Goal: Information Seeking & Learning: Learn about a topic

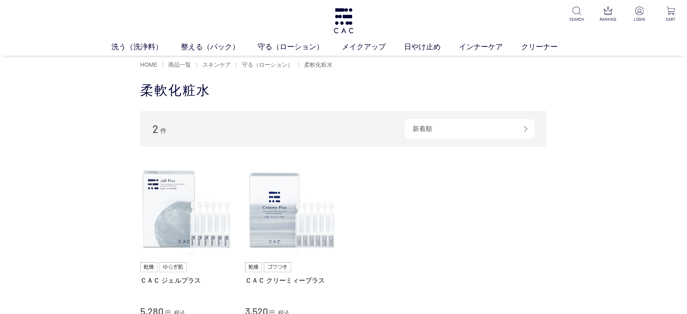
click at [552, 242] on div "買い物かご 買い物かご内の商品 買い物かごは空です... カテゴリから探す 商品一覧 スキンケア 洗う（洗浄料） 整える（パック） 守る（ローション） 保湿化…" at bounding box center [343, 236] width 431 height 309
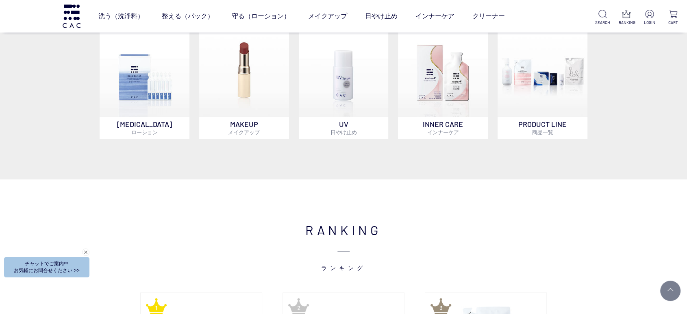
scroll to position [677, 0]
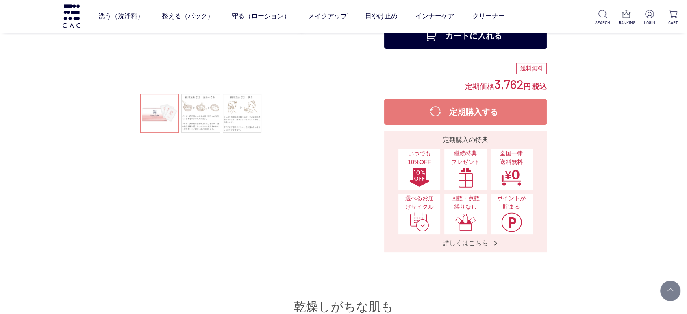
scroll to position [135, 0]
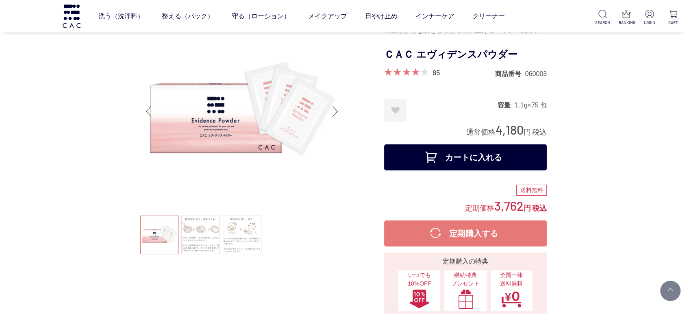
scroll to position [0, 0]
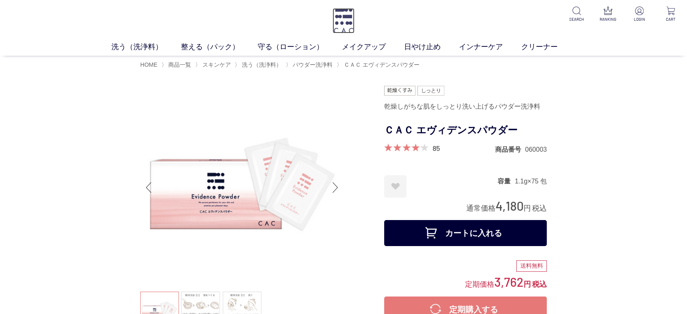
click at [343, 24] on img at bounding box center [344, 20] width 22 height 25
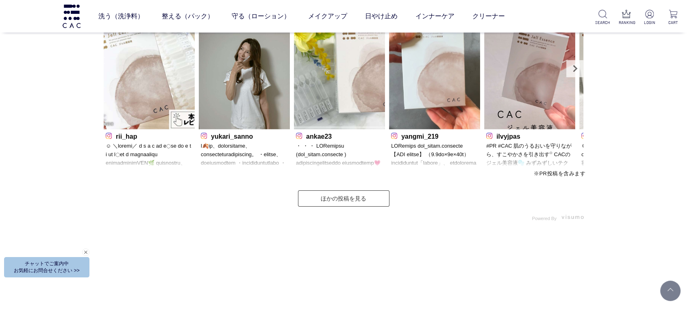
scroll to position [2800, 0]
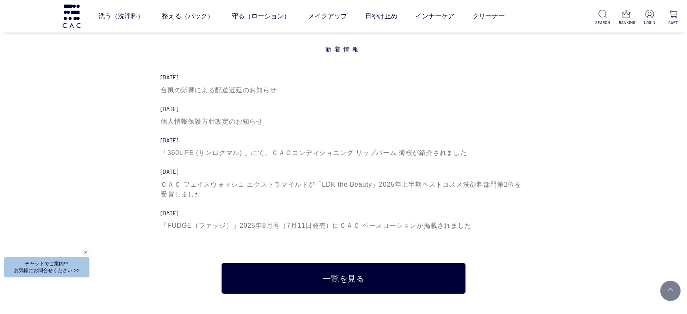
click at [91, 179] on div "WHAT'S NEW 新着情報 2025.10.09 台風の影響による配送遅延のお知らせ 2025.09.01 個人情報保護方針改定のお知らせ 2025.08…" at bounding box center [343, 147] width 687 height 309
click at [0, 178] on div "WHAT'S NEW 新着情報 2025.10.09 台風の影響による配送遅延のお知らせ 2025.09.01 個人情報保護方針改定のお知らせ 2025.08…" at bounding box center [343, 147] width 687 height 309
click at [103, 101] on div "WHAT'S NEW 新着情報 2025.10.09 台風の影響による配送遅延のお知らせ 2025.09.01 個人情報保護方針改定のお知らせ 2025.08…" at bounding box center [344, 147] width 488 height 292
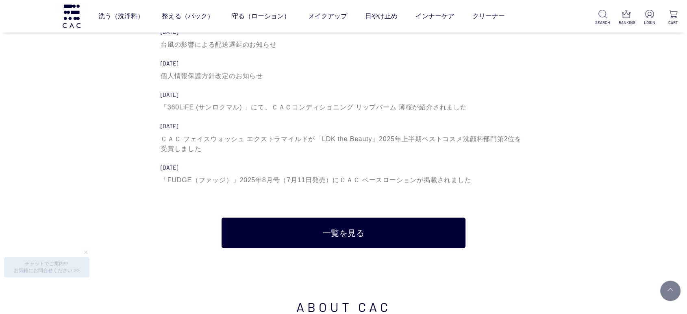
click at [65, 180] on div "WHAT'S NEW 新着情報 2025.10.09 台風の影響による配送遅延のお知らせ 2025.09.01 個人情報保護方針改定のお知らせ 2025.08…" at bounding box center [343, 102] width 687 height 309
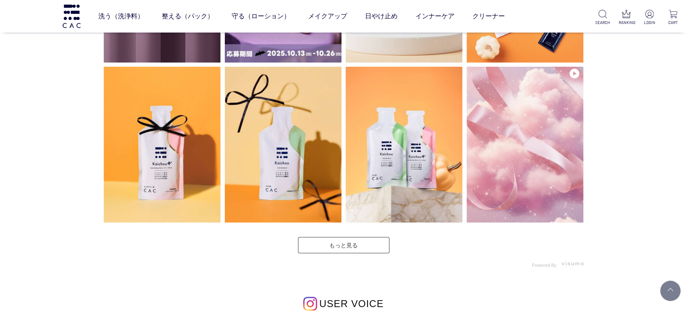
scroll to position [2215, 0]
drag, startPoint x: 34, startPoint y: 125, endPoint x: 40, endPoint y: 115, distance: 11.3
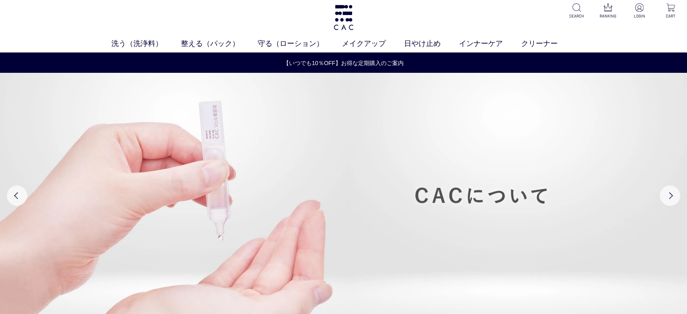
scroll to position [0, 0]
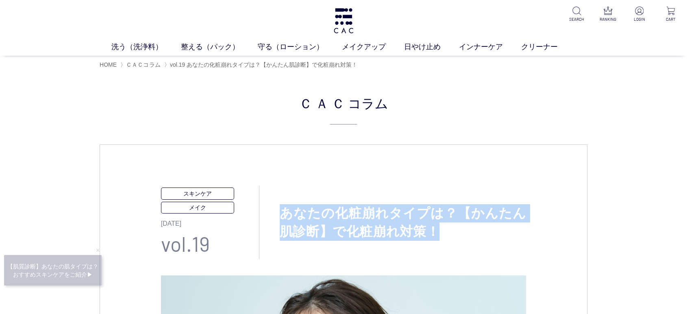
copy h1 "あなたの化粧崩れタイプは？【かんたん肌診断】で化粧崩れ対策！"
drag, startPoint x: 435, startPoint y: 228, endPoint x: 280, endPoint y: 204, distance: 156.6
click at [272, 204] on h1 "あなたの化粧崩れタイプは？【かんたん肌診断】で化粧崩れ対策！" at bounding box center [392, 222] width 267 height 37
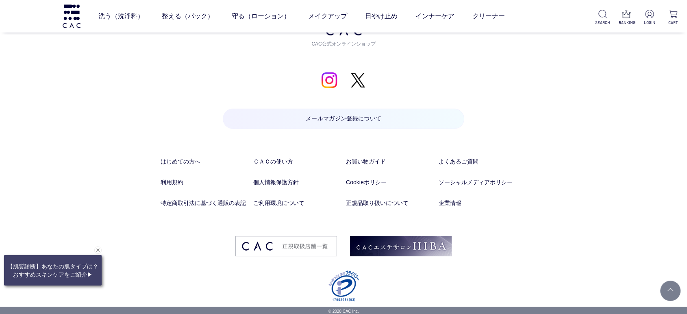
drag, startPoint x: 117, startPoint y: 134, endPoint x: 182, endPoint y: 168, distance: 73.3
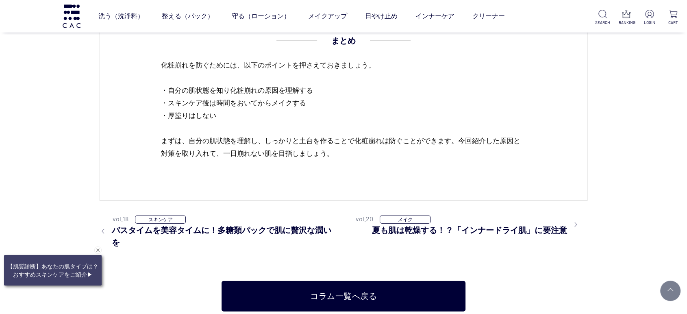
scroll to position [5343, 0]
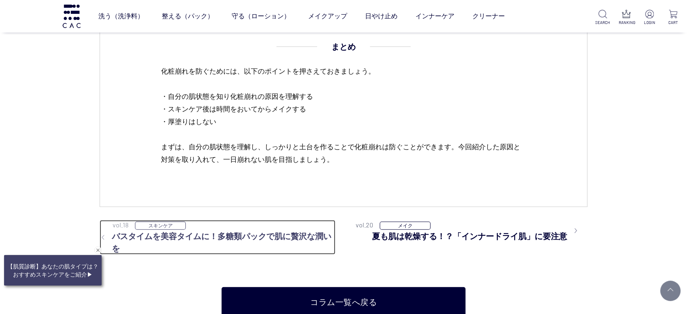
click at [220, 237] on h3 "バスタイムを美容タイムに！多糖類パックで肌に贅沢な潤いを" at bounding box center [218, 242] width 236 height 24
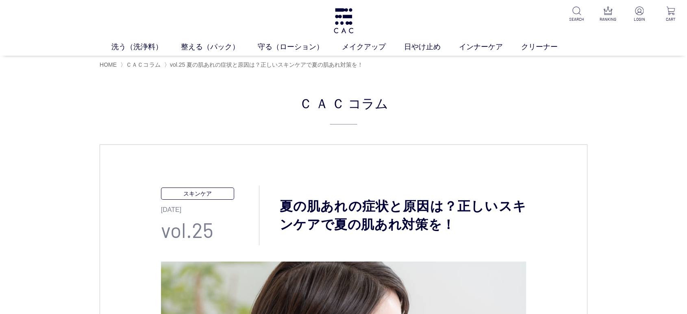
scroll to position [90, 0]
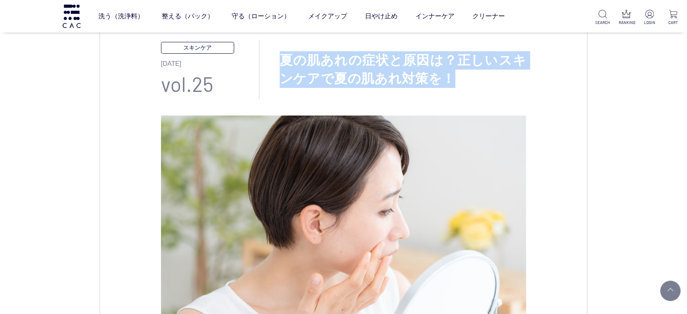
drag, startPoint x: 438, startPoint y: 79, endPoint x: 285, endPoint y: 58, distance: 154.0
click at [285, 58] on h1 "夏の肌あれの症状と原因は？正しいスキンケアで夏の肌あれ対策を！" at bounding box center [392, 69] width 267 height 37
copy h1 "夏の肌あれの症状と原因は？正しいスキンケアで夏の肌あれ対策を！"
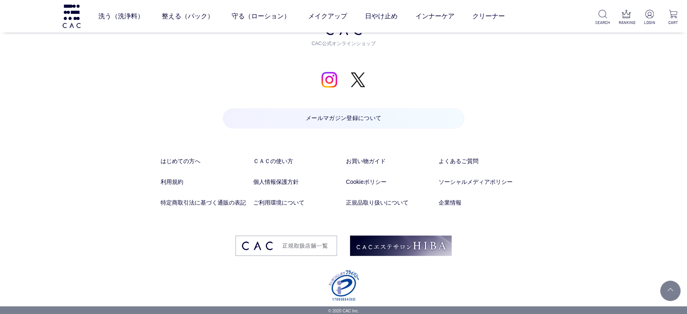
drag, startPoint x: 212, startPoint y: 211, endPoint x: 173, endPoint y: 263, distance: 65.4
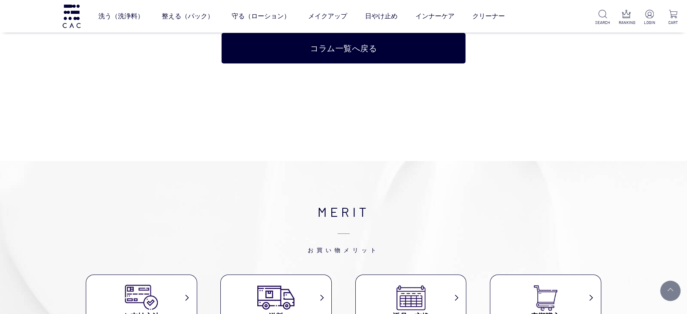
scroll to position [2660, 0]
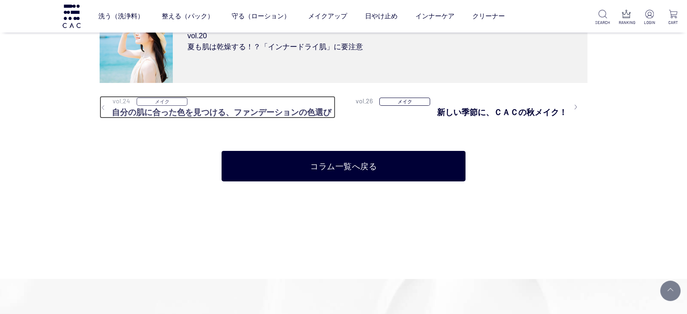
click at [165, 108] on h3 "自分の肌に合った色を見つける、ファンデーションの色選び" at bounding box center [218, 112] width 236 height 12
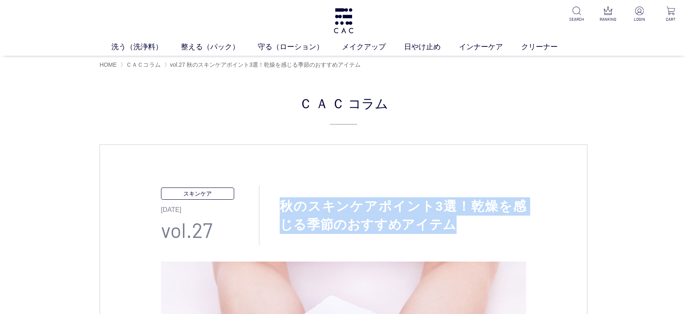
drag, startPoint x: 420, startPoint y: 228, endPoint x: 279, endPoint y: 209, distance: 142.3
click at [279, 209] on h1 "秋のスキンケアポイント3選！乾燥を感じる季節のおすすめアイテム" at bounding box center [392, 215] width 267 height 37
copy h1 "秋のスキンケアポイント3選！乾燥を感じる季節のおすすめアイテム"
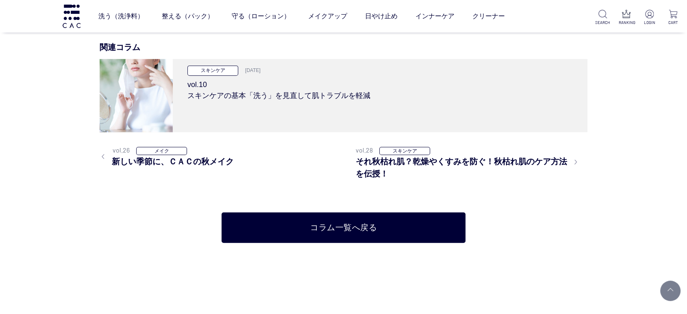
scroll to position [3478, 0]
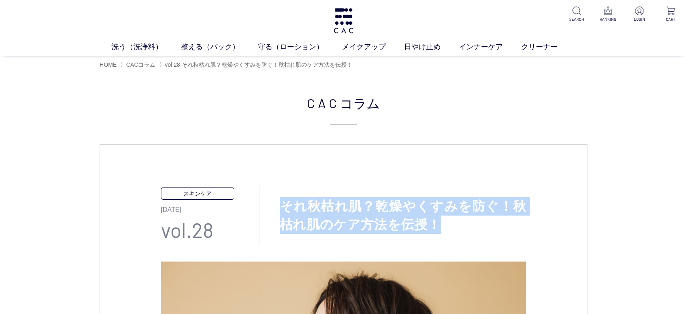
drag, startPoint x: 449, startPoint y: 225, endPoint x: 284, endPoint y: 208, distance: 165.9
click at [284, 208] on h1 "それ秋枯れ肌？乾燥やくすみを防ぐ！秋枯れ肌のケア方法を伝授！" at bounding box center [392, 215] width 267 height 37
copy h1 "それ秋枯れ肌？乾燥やくすみを防ぐ！秋枯れ肌のケア方法を伝授！"
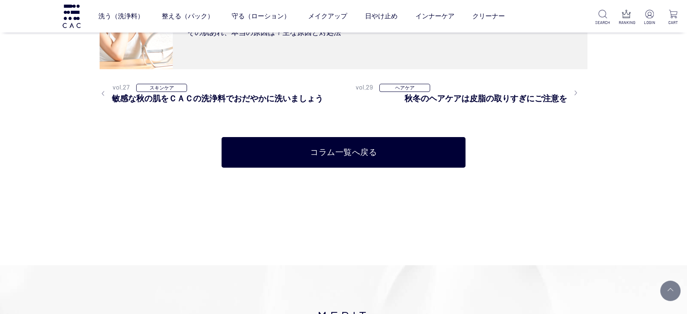
scroll to position [3207, 0]
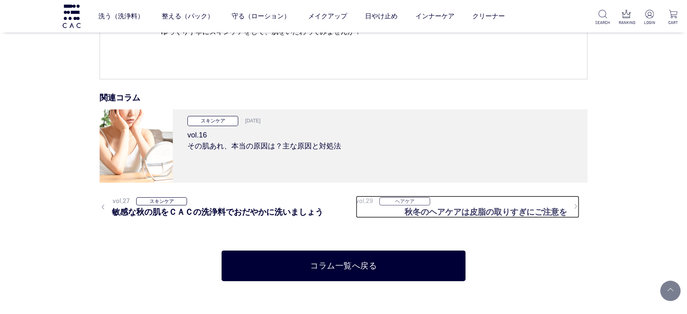
click at [478, 206] on h3 "秋冬のヘアケアは皮脂の取りすぎにご注意を" at bounding box center [491, 212] width 175 height 12
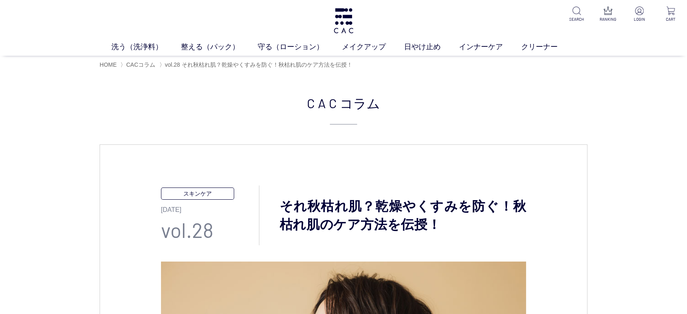
click at [190, 189] on p "スキンケア" at bounding box center [197, 193] width 73 height 12
click at [143, 62] on span "CACコラム" at bounding box center [140, 64] width 29 height 7
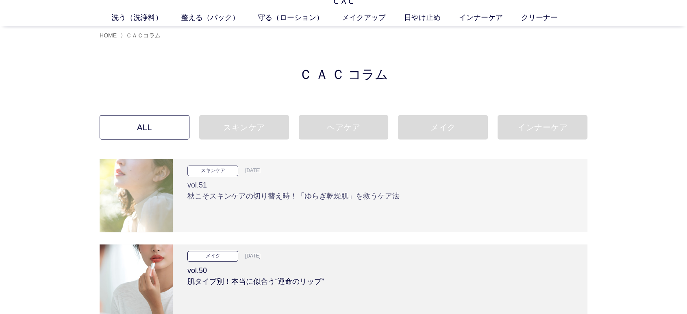
scroll to position [45, 0]
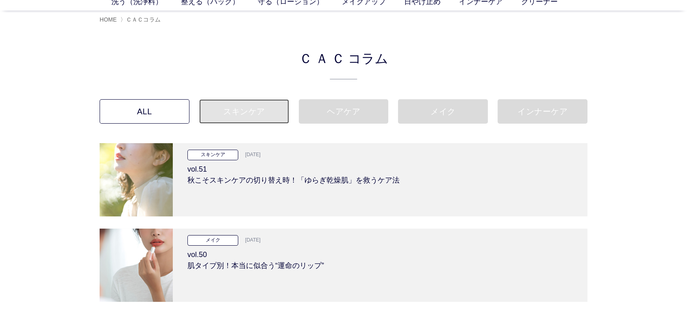
click at [257, 107] on link "スキンケア" at bounding box center [244, 111] width 90 height 24
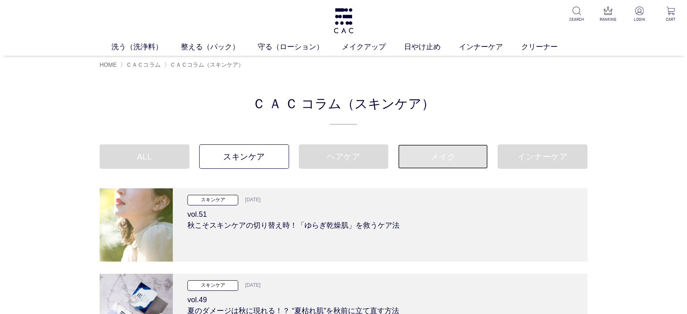
click at [465, 154] on link "メイク" at bounding box center [443, 156] width 90 height 24
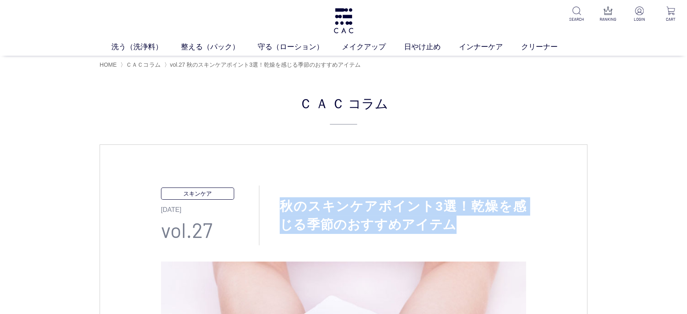
copy h1 "秋のスキンケアポイント3選！乾燥を感じる季節のおすすめアイテム"
drag, startPoint x: 437, startPoint y: 228, endPoint x: 284, endPoint y: 202, distance: 155.5
click at [284, 202] on h1 "秋のスキンケアポイント3選！乾燥を感じる季節のおすすめアイテム" at bounding box center [392, 215] width 267 height 37
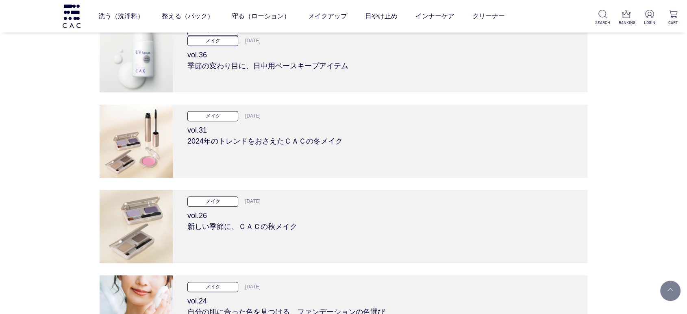
scroll to position [226, 0]
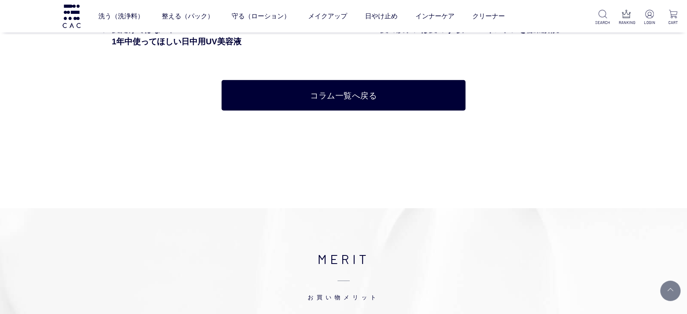
scroll to position [2303, 0]
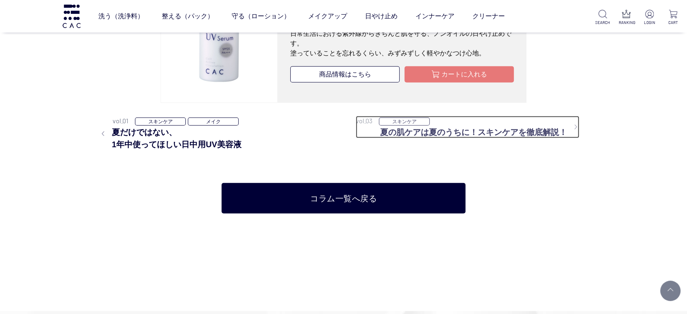
click at [526, 129] on h3 "夏の肌ケアは夏のうちに！スキンケアを徹底解説！" at bounding box center [479, 132] width 199 height 12
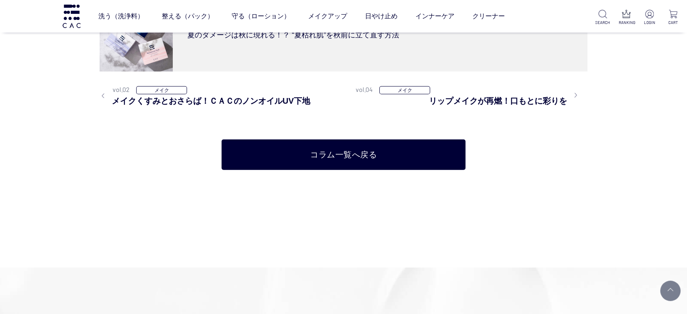
scroll to position [5239, 0]
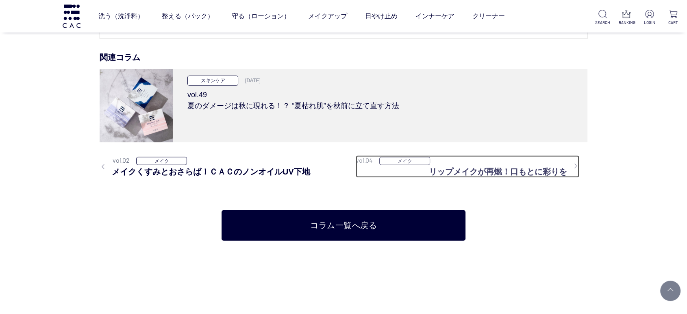
click at [512, 172] on h3 "リップメイクが再燃！口もとに彩りを" at bounding box center [504, 171] width 150 height 12
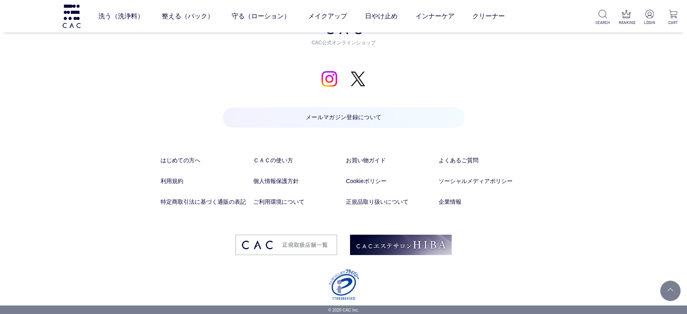
drag, startPoint x: 296, startPoint y: 256, endPoint x: 286, endPoint y: 322, distance: 66.1
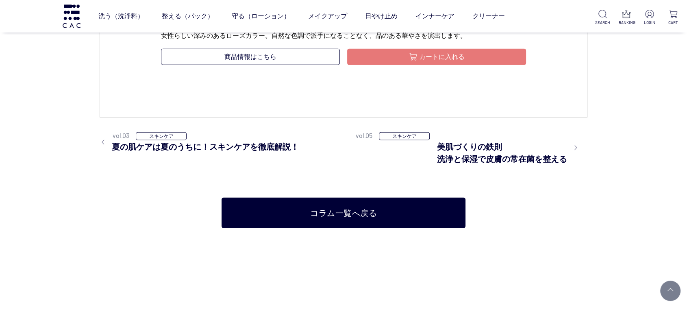
scroll to position [2062, 0]
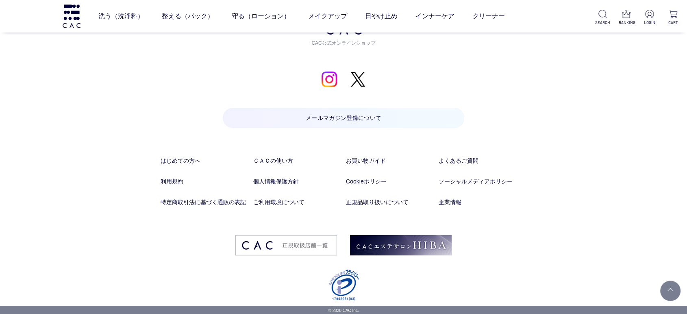
drag, startPoint x: 583, startPoint y: 244, endPoint x: 589, endPoint y: 295, distance: 51.5
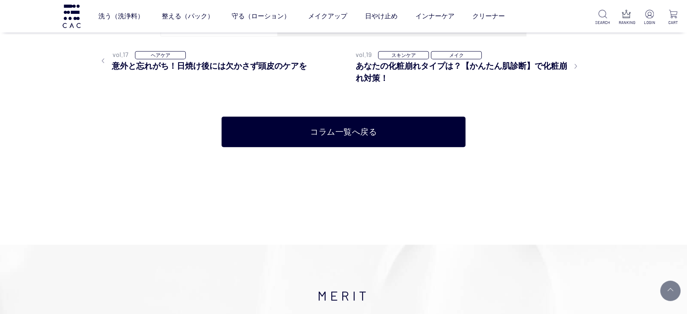
scroll to position [1827, 0]
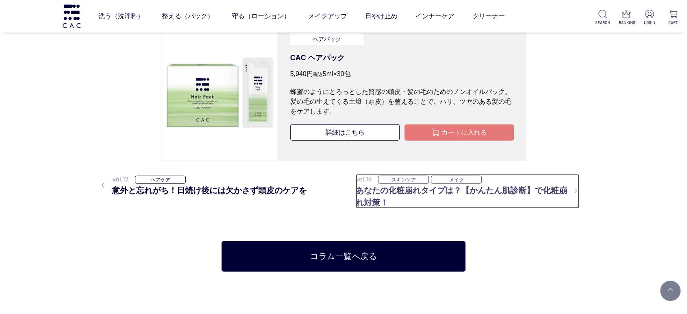
click at [509, 191] on h3 "あなたの化粧崩れタイプは？【かんたん肌診断】で化粧崩れ対策！" at bounding box center [468, 196] width 224 height 24
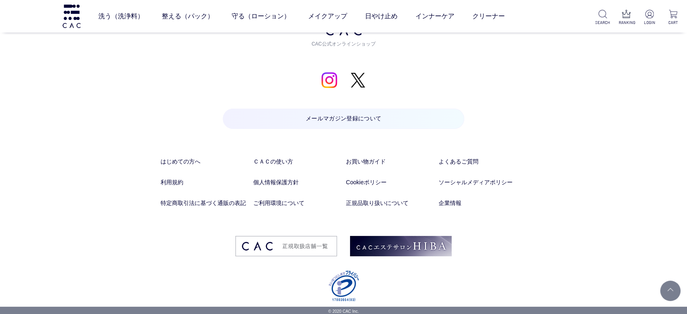
drag, startPoint x: 517, startPoint y: 244, endPoint x: 509, endPoint y: 335, distance: 91.1
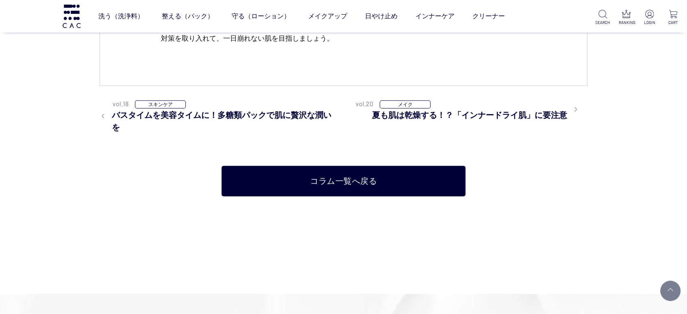
scroll to position [5388, 0]
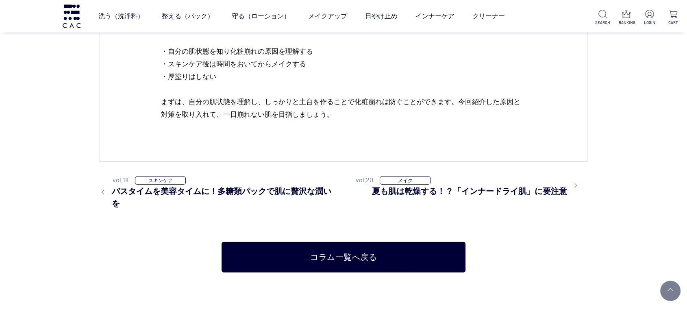
click at [454, 198] on li "vol.20 メイク 夏も肌は乾燥する！？「インナードライ肌」に要注意" at bounding box center [472, 192] width 232 height 35
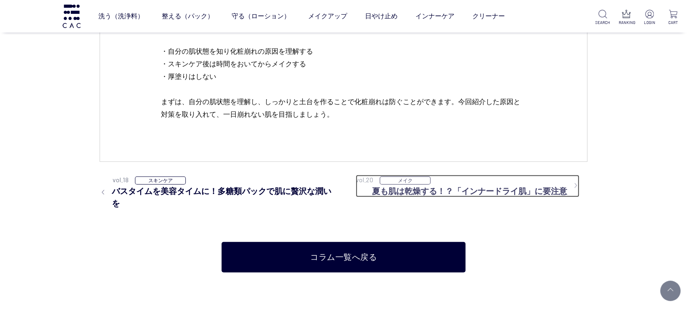
click at [454, 187] on h3 "夏も肌は乾燥する！？「インナードライ肌」に要注意" at bounding box center [475, 191] width 207 height 12
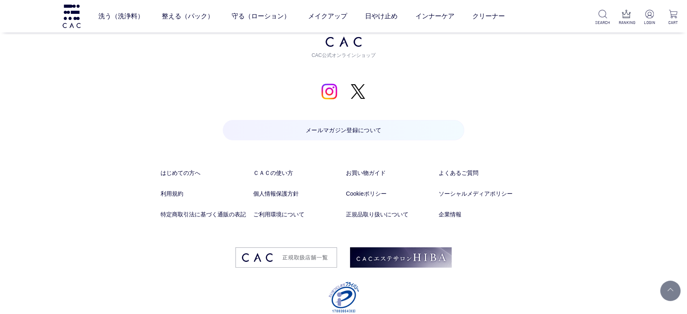
drag, startPoint x: 232, startPoint y: 102, endPoint x: 212, endPoint y: 335, distance: 233.8
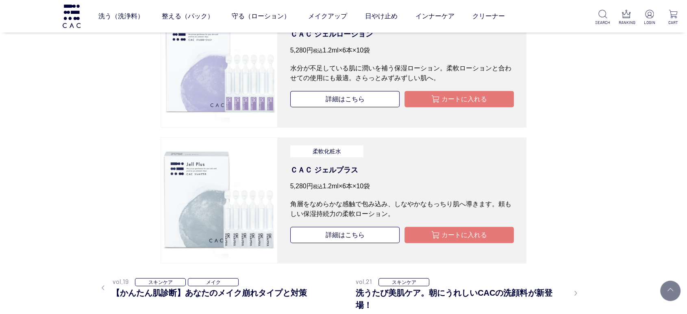
scroll to position [2057, 0]
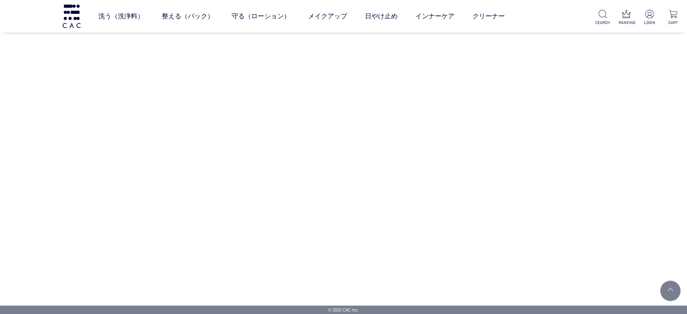
drag, startPoint x: 564, startPoint y: 226, endPoint x: 559, endPoint y: 270, distance: 44.1
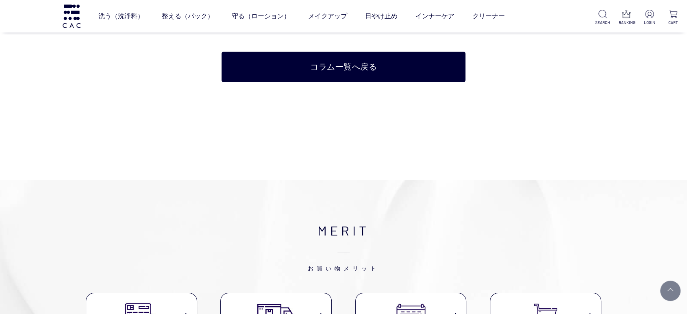
scroll to position [2949, 0]
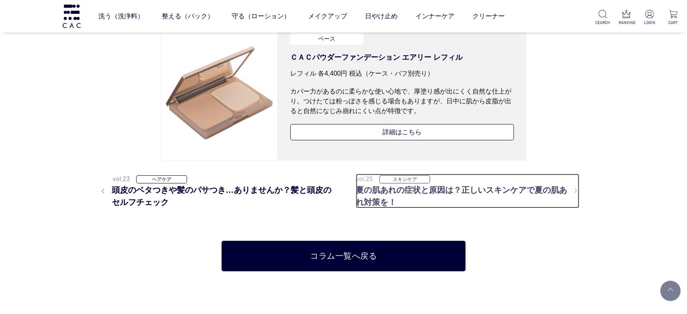
click at [518, 191] on h3 "夏の肌あれの症状と原因は？正しいスキンケアで夏の肌あれ対策を！" at bounding box center [468, 196] width 224 height 24
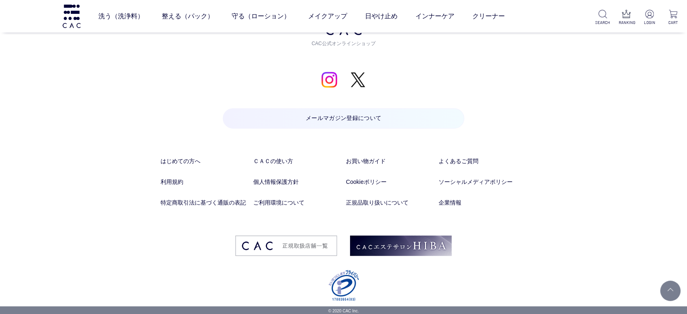
drag, startPoint x: 406, startPoint y: 103, endPoint x: 420, endPoint y: 196, distance: 94.1
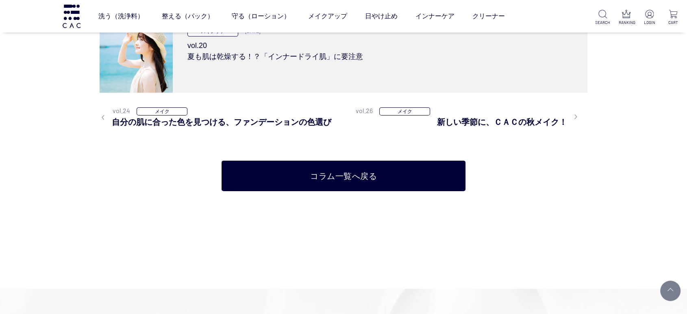
scroll to position [2570, 0]
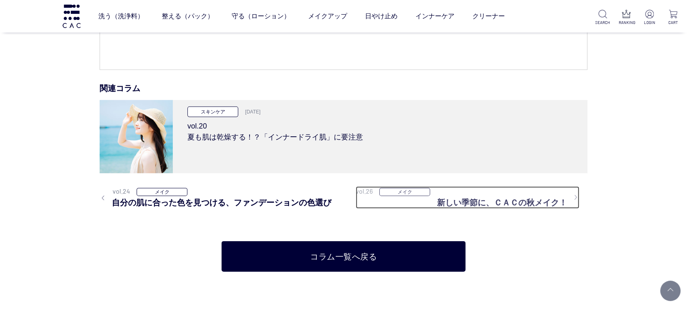
click at [498, 204] on h3 "新しい季節に、ＣＡＣの秋メイク！" at bounding box center [508, 202] width 142 height 12
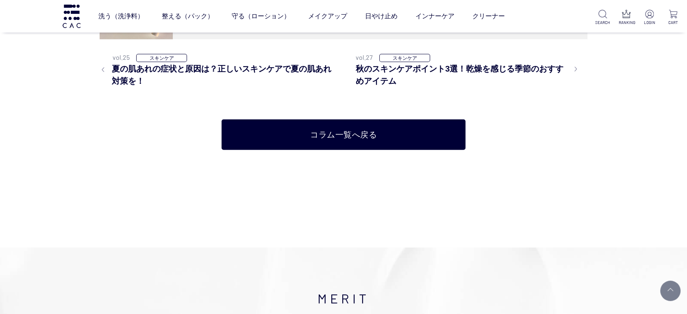
scroll to position [1310, 0]
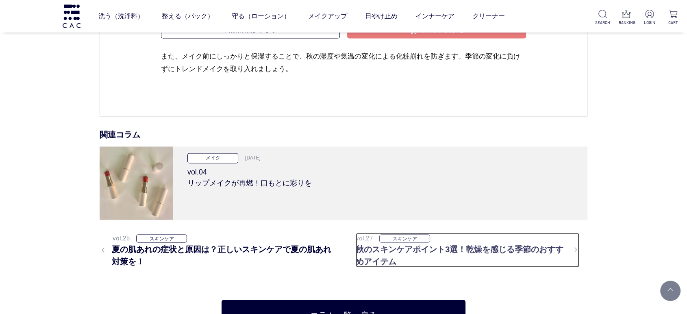
click at [530, 250] on h3 "秋のスキンケアポイント3選！乾燥を感じる季節のおすすめアイテム" at bounding box center [468, 255] width 224 height 24
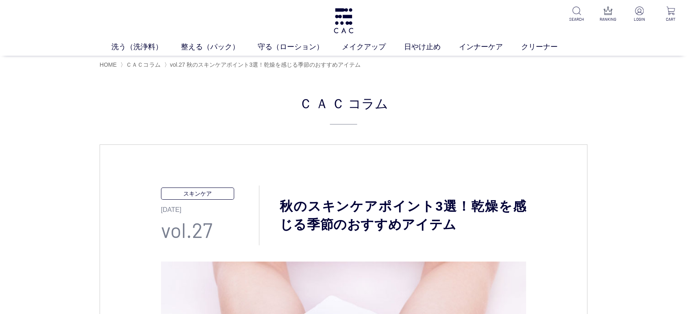
drag, startPoint x: 124, startPoint y: 165, endPoint x: 124, endPoint y: 157, distance: 8.1
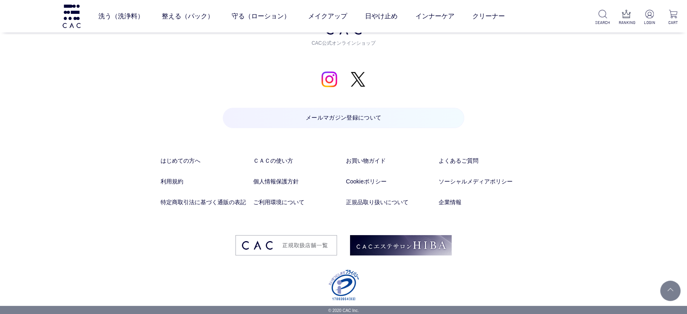
drag, startPoint x: 481, startPoint y: 120, endPoint x: 418, endPoint y: 288, distance: 179.2
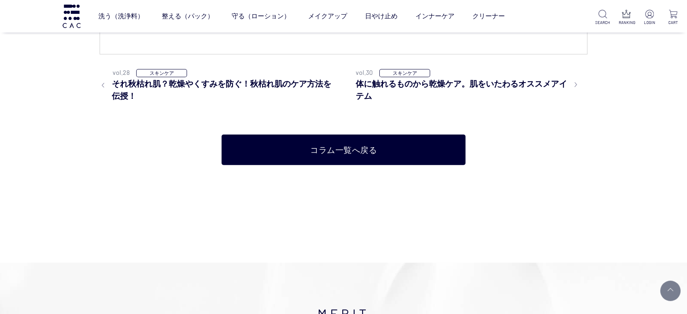
scroll to position [2301, 0]
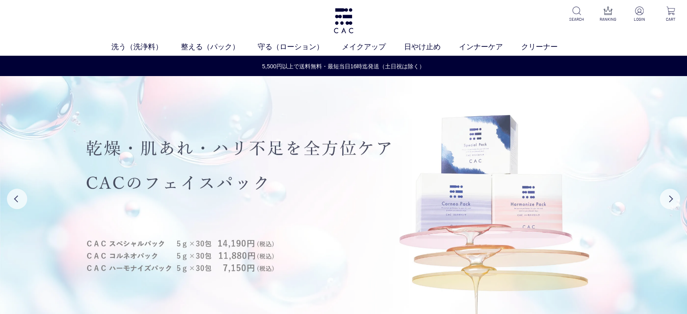
drag, startPoint x: 384, startPoint y: 105, endPoint x: 314, endPoint y: 222, distance: 136.7
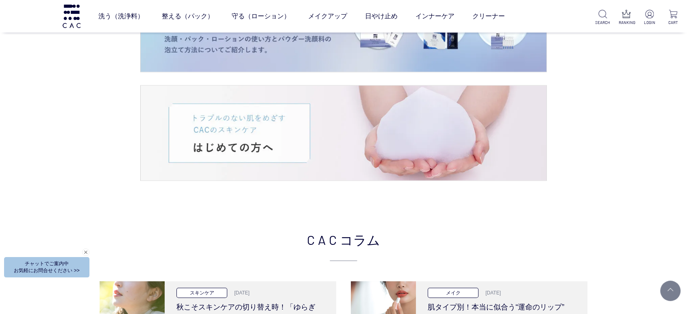
scroll to position [1490, 0]
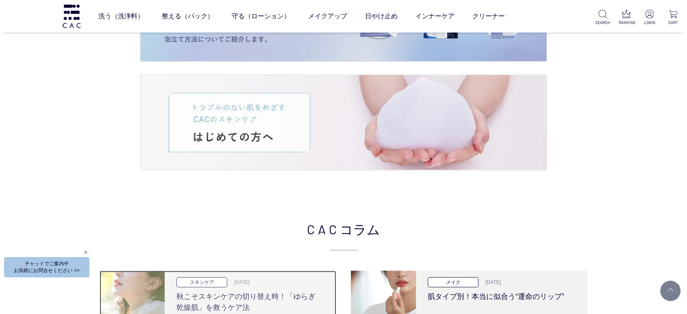
click at [209, 296] on h3 "秋こそスキンケアの切り替え時！「ゆらぎ乾燥肌」を救うケア法" at bounding box center [247, 300] width 142 height 26
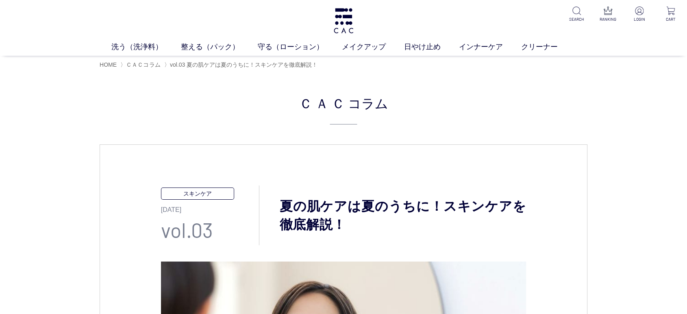
drag, startPoint x: 501, startPoint y: 180, endPoint x: 514, endPoint y: -16, distance: 196.3
click at [139, 63] on span "ＣＡＣコラム" at bounding box center [143, 64] width 34 height 7
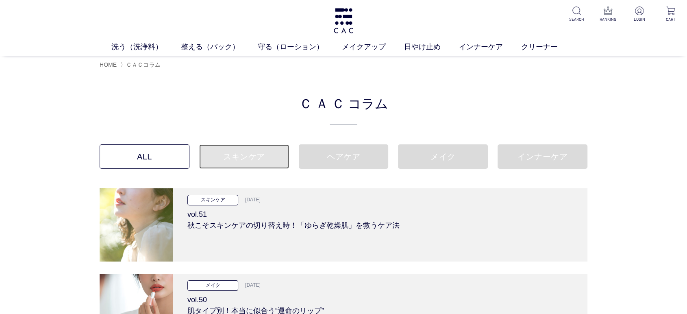
click at [266, 157] on link "スキンケア" at bounding box center [244, 156] width 90 height 24
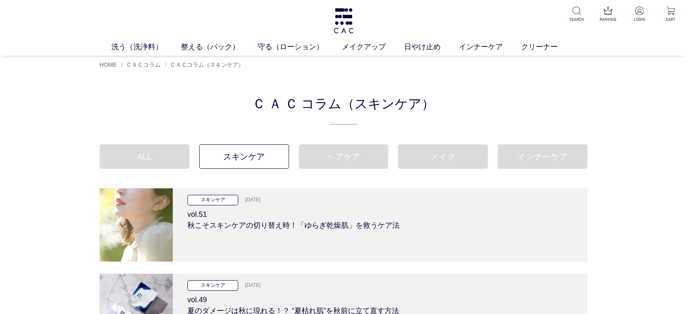
click at [117, 170] on ul "ALL スキンケア ヘアケア メイク インナーケア" at bounding box center [344, 166] width 488 height 44
click at [132, 152] on link "ALL" at bounding box center [145, 156] width 90 height 24
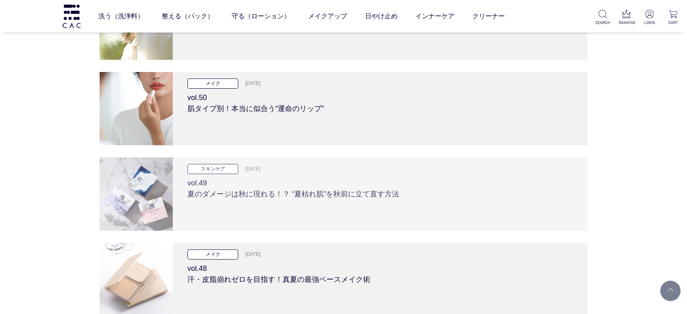
scroll to position [226, 0]
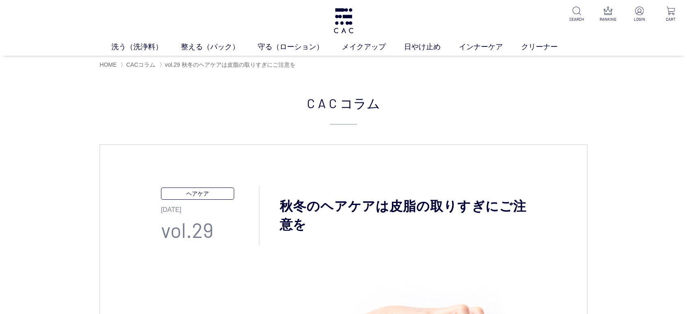
drag, startPoint x: 505, startPoint y: 250, endPoint x: 500, endPoint y: 13, distance: 237.5
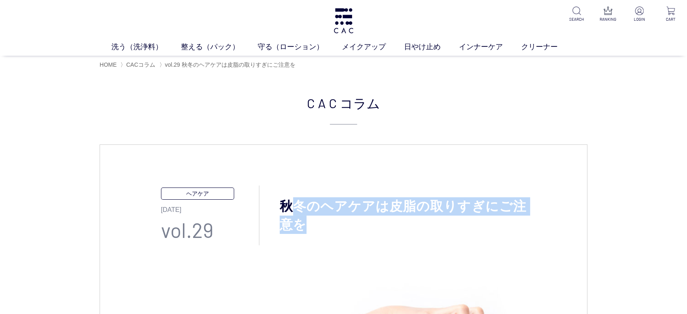
drag, startPoint x: 310, startPoint y: 228, endPoint x: 289, endPoint y: 203, distance: 32.5
click at [289, 203] on h1 "秋冬のヘアケアは皮脂の取りすぎにご注意を" at bounding box center [392, 215] width 267 height 37
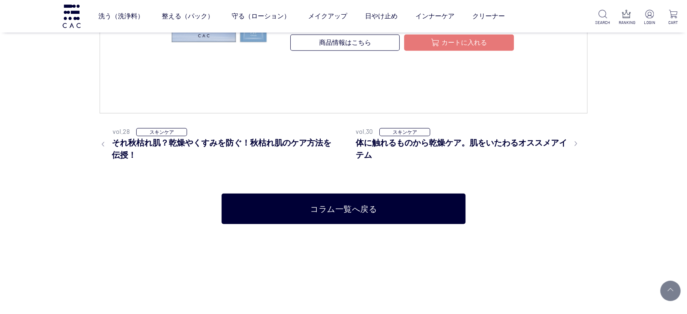
scroll to position [2123, 0]
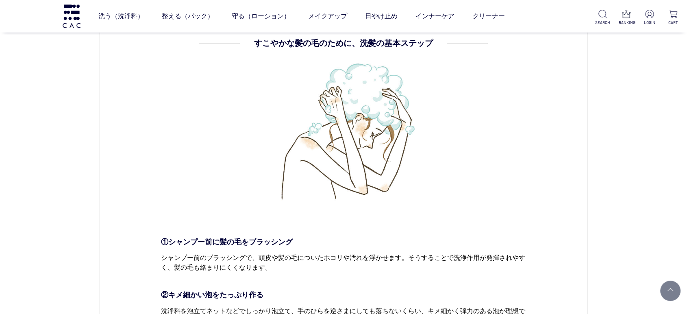
scroll to position [813, 0]
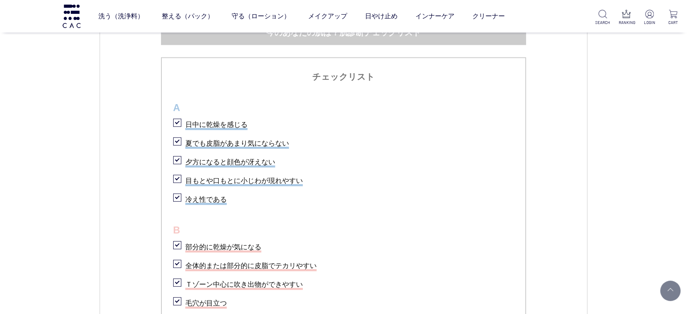
scroll to position [467, 0]
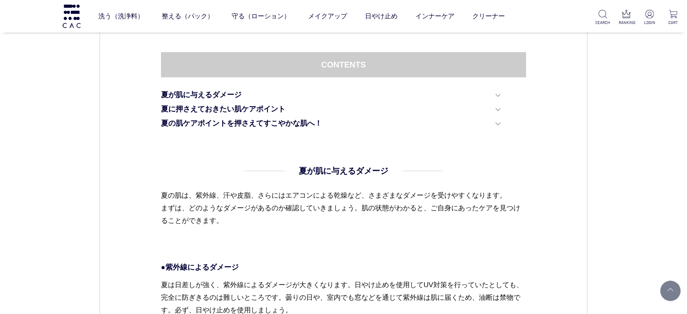
drag, startPoint x: 265, startPoint y: 227, endPoint x: 277, endPoint y: 8, distance: 219.8
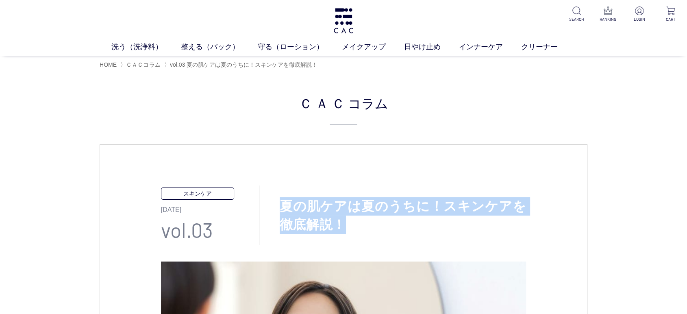
drag, startPoint x: 281, startPoint y: 202, endPoint x: 359, endPoint y: 224, distance: 80.2
click at [359, 224] on h1 "夏の肌ケアは夏のうちに！スキンケアを徹底解説！" at bounding box center [392, 215] width 267 height 37
copy h1 "夏の肌ケアは夏のうちに！スキンケアを徹底解説！"
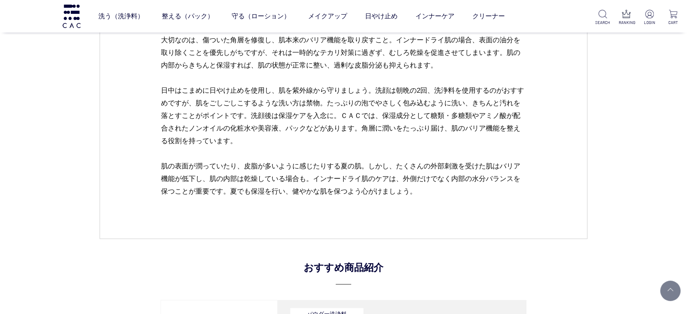
scroll to position [1339, 0]
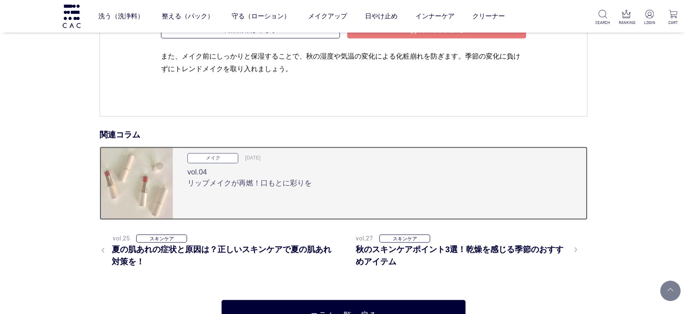
drag, startPoint x: 387, startPoint y: 203, endPoint x: 373, endPoint y: 178, distance: 29.1
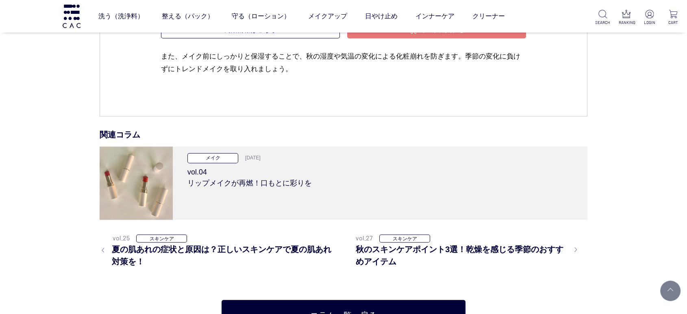
drag, startPoint x: 482, startPoint y: 124, endPoint x: 458, endPoint y: 104, distance: 31.8
click at [482, 124] on ul "関連コラム メイク 2023.10.13 vol.04 リップメイクが再燃！口もとに彩りを" at bounding box center [344, 167] width 488 height 103
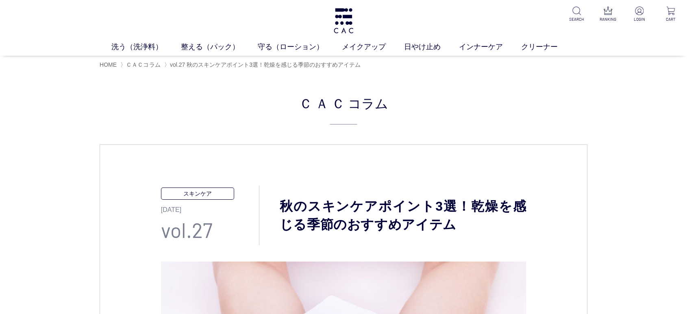
drag, startPoint x: 563, startPoint y: 261, endPoint x: 520, endPoint y: 54, distance: 211.5
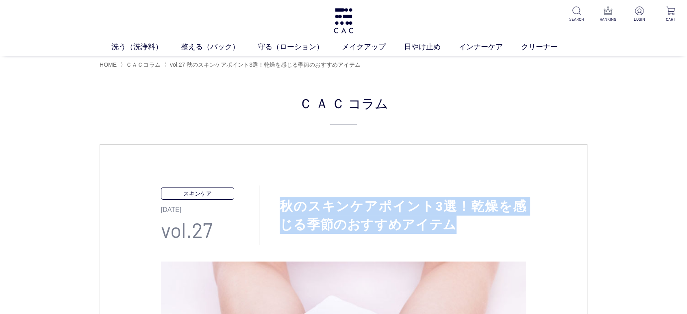
drag, startPoint x: 437, startPoint y: 231, endPoint x: 279, endPoint y: 204, distance: 160.1
click at [279, 204] on h1 "秋のスキンケアポイント3選！乾燥を感じる季節のおすすめアイテム" at bounding box center [392, 215] width 267 height 37
copy h1 "秋のスキンケアポイント3選！乾燥を感じる季節のおすすめアイテム"
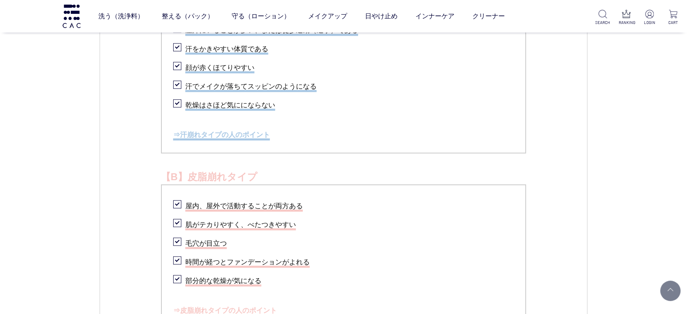
drag, startPoint x: 306, startPoint y: 255, endPoint x: 333, endPoint y: 61, distance: 195.9
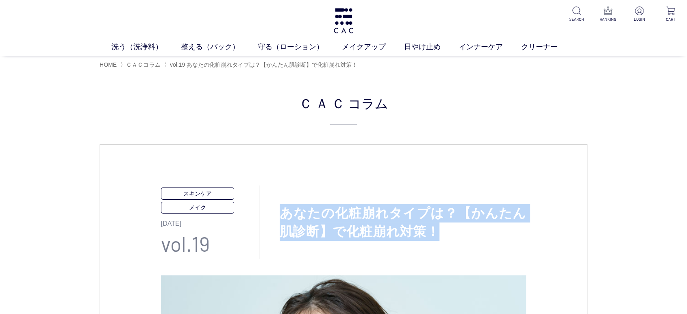
drag, startPoint x: 276, startPoint y: 213, endPoint x: 442, endPoint y: 231, distance: 166.8
click at [442, 231] on h1 "あなたの化粧崩れタイプは？【かんたん肌診断】で化粧崩れ対策！" at bounding box center [392, 222] width 267 height 37
copy h1 "あなたの化粧崩れタイプは？【かんたん肌診断】で化粧崩れ対策！"
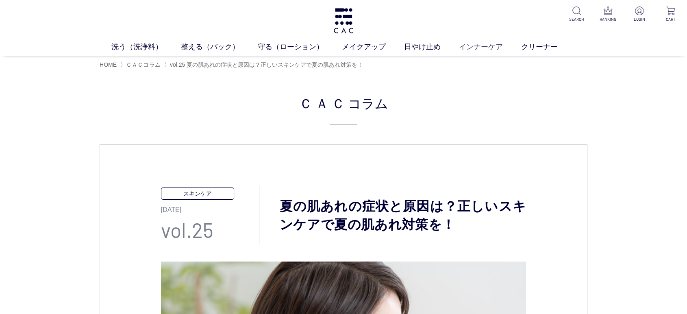
drag, startPoint x: 492, startPoint y: 279, endPoint x: 481, endPoint y: 51, distance: 228.3
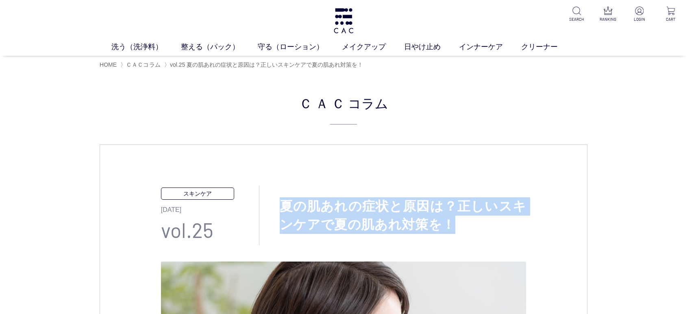
drag, startPoint x: 452, startPoint y: 224, endPoint x: 280, endPoint y: 206, distance: 172.8
click at [280, 206] on h1 "夏の肌あれの症状と原因は？正しいスキンケアで夏の肌あれ対策を！" at bounding box center [392, 215] width 267 height 37
copy h1 "夏の肌あれの症状と原因は？正しいスキンケアで夏の肌あれ対策を！"
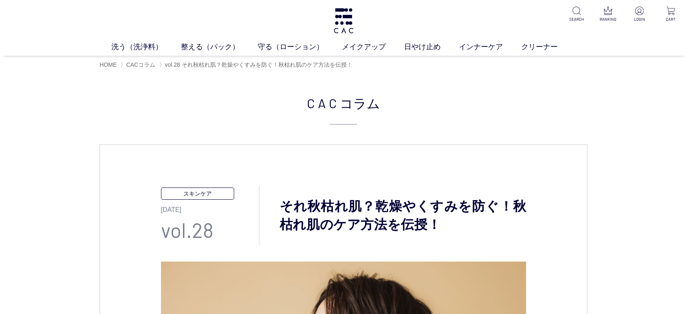
drag, startPoint x: 601, startPoint y: 227, endPoint x: 614, endPoint y: -14, distance: 241.0
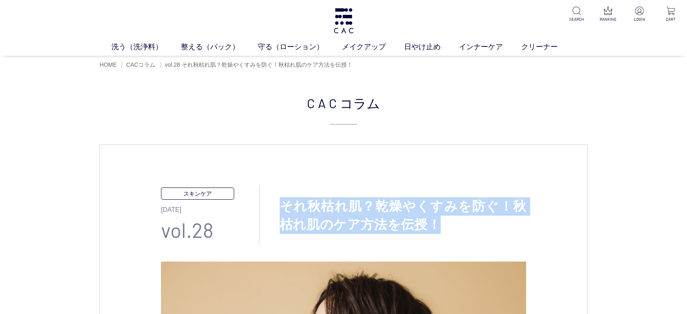
drag, startPoint x: 434, startPoint y: 225, endPoint x: 281, endPoint y: 204, distance: 154.3
click at [281, 204] on h1 "それ秋枯れ肌？乾燥やくすみを防ぐ！秋枯れ肌のケア方法を伝授！" at bounding box center [392, 215] width 267 height 37
copy h1 "それ秋枯れ肌？乾燥やくすみを防ぐ！秋枯れ肌のケア方法を伝授！"
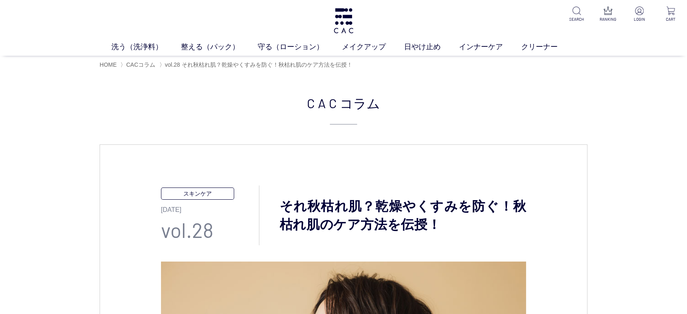
drag, startPoint x: 450, startPoint y: 191, endPoint x: 459, endPoint y: 189, distance: 8.6
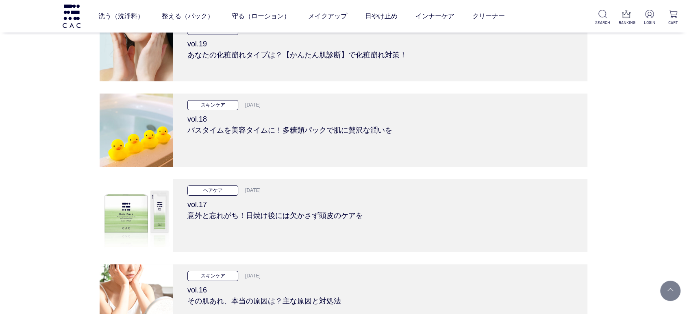
scroll to position [2800, 0]
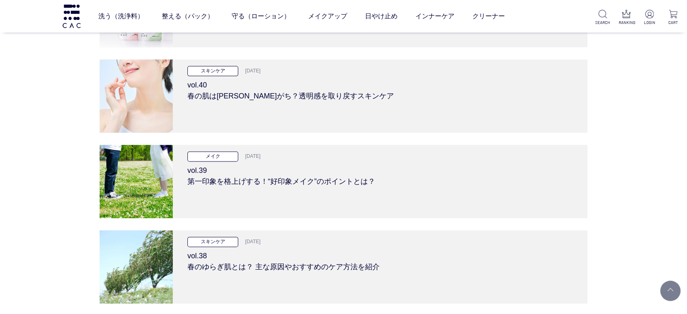
scroll to position [0, 0]
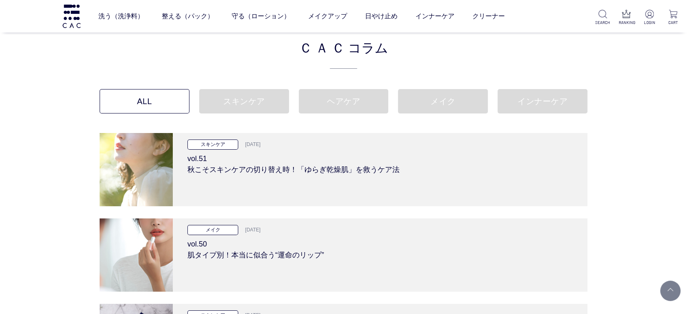
drag, startPoint x: 628, startPoint y: 201, endPoint x: 625, endPoint y: 43, distance: 157.4
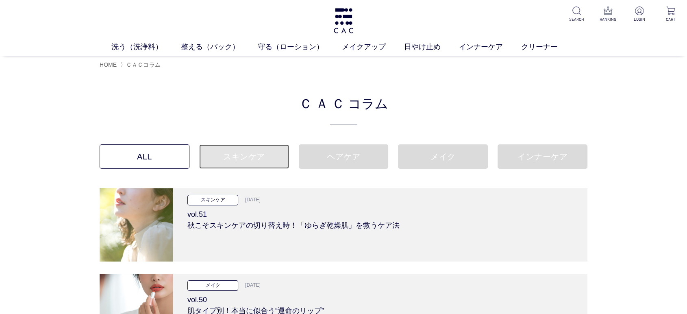
click at [237, 159] on link "スキンケア" at bounding box center [244, 156] width 90 height 24
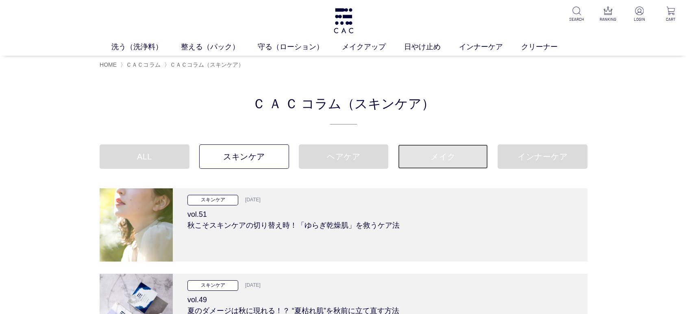
click at [455, 149] on link "メイク" at bounding box center [443, 156] width 90 height 24
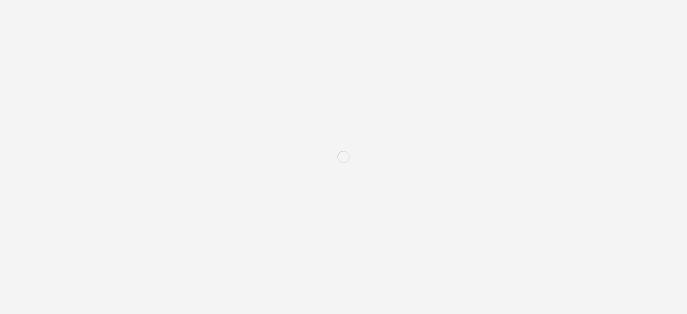
scroll to position [2660, 0]
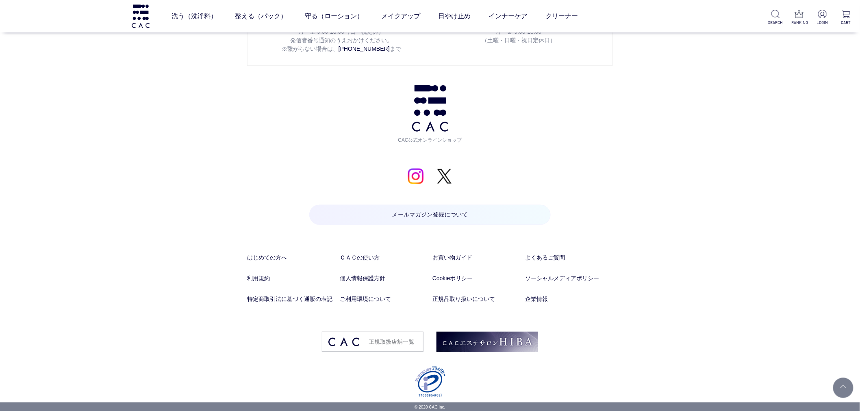
drag, startPoint x: 80, startPoint y: 180, endPoint x: 153, endPoint y: 315, distance: 153.1
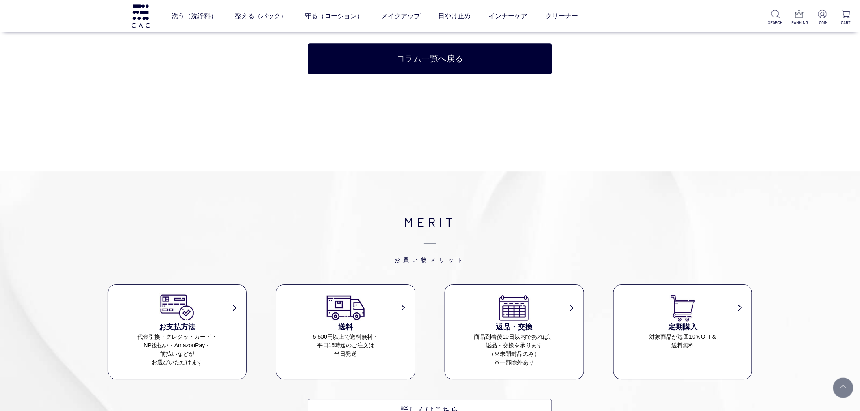
scroll to position [3255, 0]
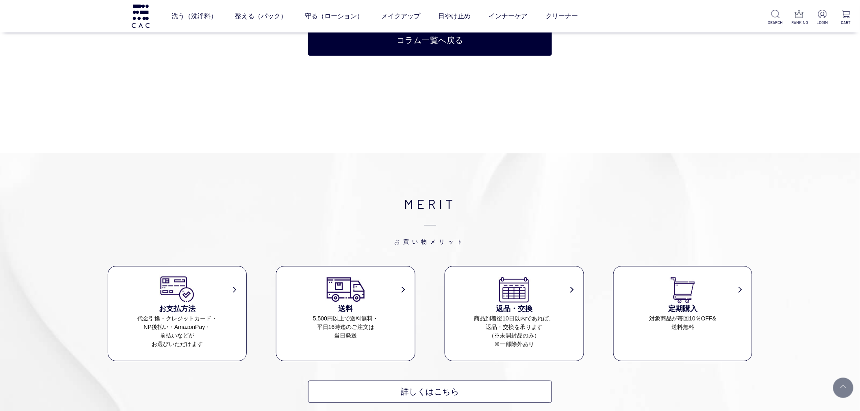
drag, startPoint x: 627, startPoint y: 37, endPoint x: 589, endPoint y: 157, distance: 126.4
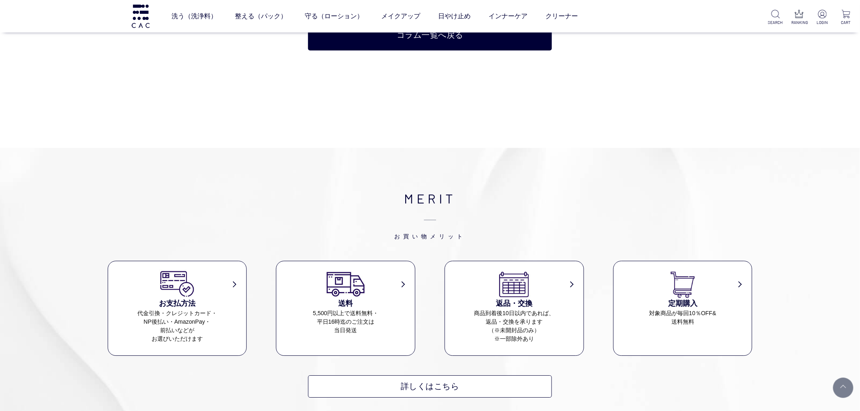
scroll to position [3290, 0]
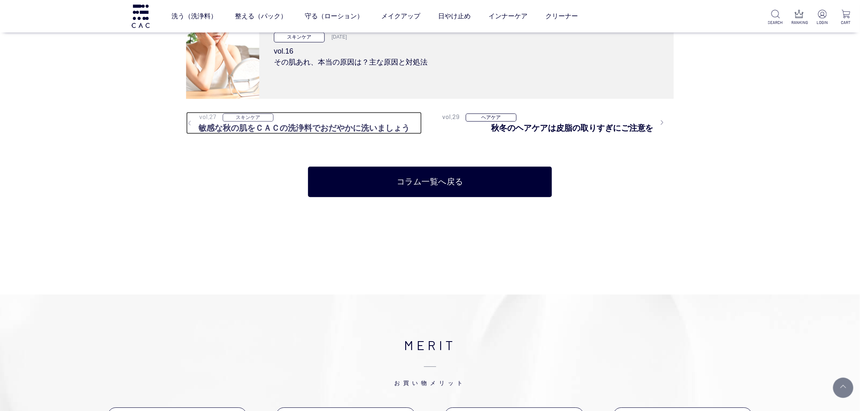
click at [296, 120] on div "vol.27 スキンケア" at bounding box center [304, 117] width 236 height 10
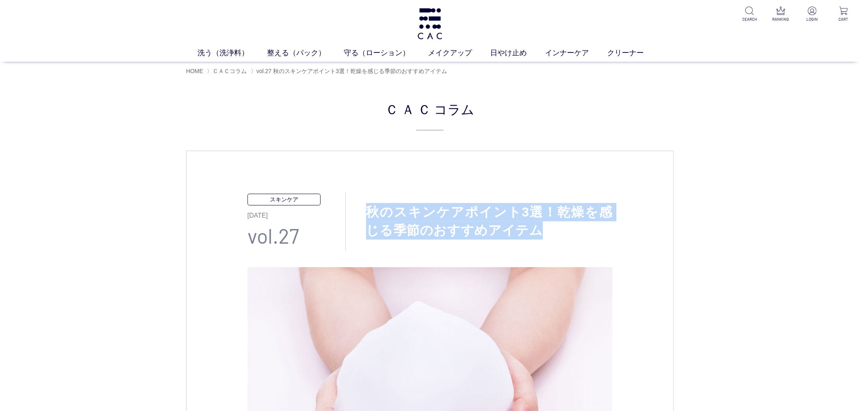
drag, startPoint x: 521, startPoint y: 237, endPoint x: 353, endPoint y: 213, distance: 169.5
click at [353, 213] on h1 "秋のスキンケアポイント3選！乾燥を感じる季節のおすすめアイテム" at bounding box center [479, 221] width 267 height 37
copy h1 "秋のスキンケアポイント3選！乾燥を感じる季節のおすすめアイテム"
